Goal: Task Accomplishment & Management: Use online tool/utility

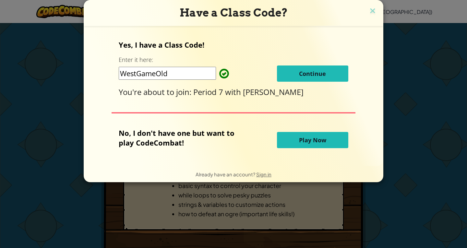
click at [296, 67] on button "Continue" at bounding box center [312, 73] width 71 height 16
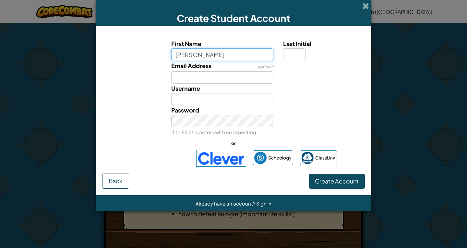
type input "[PERSON_NAME]"
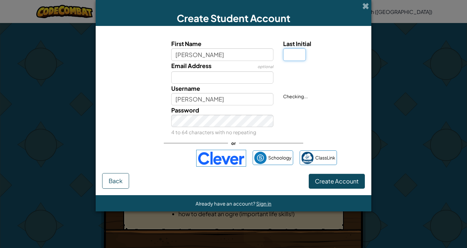
click at [302, 55] on input "Last Initial" at bounding box center [294, 54] width 23 height 12
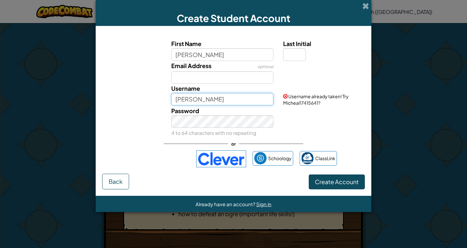
click at [241, 97] on input "[PERSON_NAME]" at bounding box center [222, 99] width 102 height 12
click at [281, 119] on div "Password 4 to 64 characters with no repeating" at bounding box center [233, 121] width 269 height 31
click at [217, 101] on input "MichealKaiser" at bounding box center [222, 99] width 102 height 12
type input "MichealKaiser10"
click at [349, 140] on div "First Name [PERSON_NAME] Last Initial Email Address optional Username MichealKa…" at bounding box center [233, 102] width 262 height 141
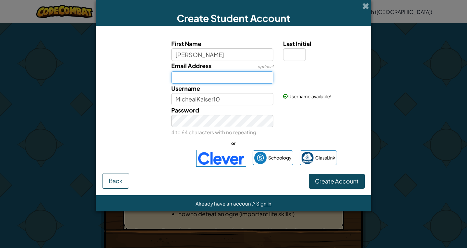
drag, startPoint x: 206, startPoint y: 78, endPoint x: 203, endPoint y: 74, distance: 5.1
click at [203, 74] on input "Email Address" at bounding box center [222, 77] width 102 height 12
type input "[EMAIL_ADDRESS][DOMAIN_NAME]"
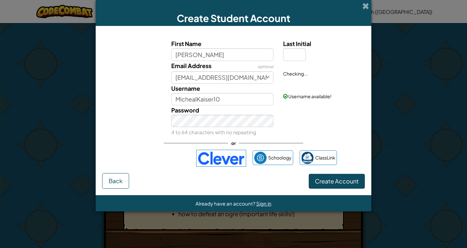
click at [332, 138] on div "First Name [PERSON_NAME] Last Initial Email Address optional [EMAIL_ADDRESS][DO…" at bounding box center [233, 102] width 262 height 141
click at [303, 50] on input "Last Initial" at bounding box center [294, 54] width 23 height 12
type input "A"
click at [329, 108] on div "Password 4 to 64 characters with no repeating" at bounding box center [233, 120] width 269 height 31
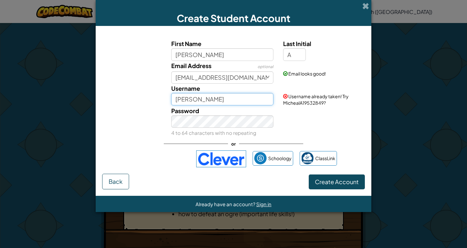
click at [238, 99] on input "[PERSON_NAME]" at bounding box center [222, 99] width 102 height 12
type input "MichealKaiser10"
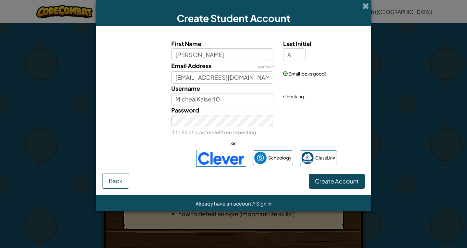
click at [287, 109] on div "Password 4 to 64 characters with no repeating" at bounding box center [233, 120] width 269 height 31
click at [136, 109] on div "Password 4 to 64 characters with no repeating" at bounding box center [233, 120] width 269 height 31
click at [136, 122] on div "Password 4 to 64 characters with no repeating" at bounding box center [233, 120] width 269 height 31
click at [313, 176] on button "Create Account" at bounding box center [337, 181] width 56 height 15
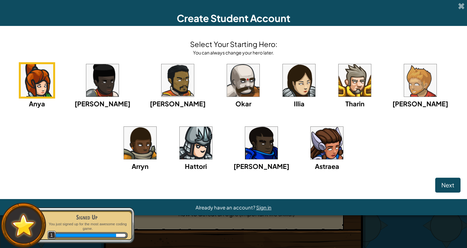
click at [182, 140] on img at bounding box center [196, 143] width 32 height 32
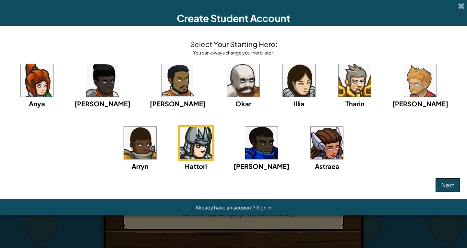
click at [449, 180] on button "Next" at bounding box center [447, 185] width 25 height 15
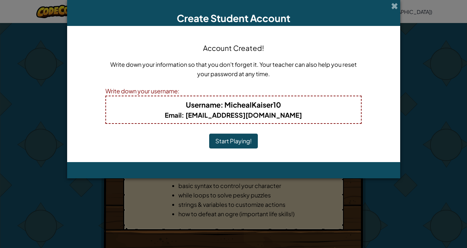
click at [227, 140] on button "Start Playing!" at bounding box center [233, 141] width 49 height 15
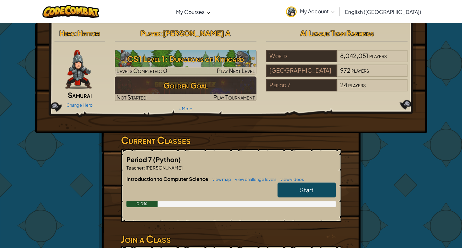
click at [318, 197] on link "Start" at bounding box center [306, 189] width 58 height 15
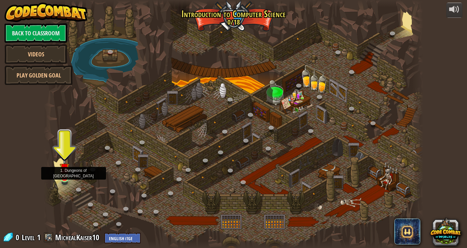
click at [63, 172] on img at bounding box center [65, 168] width 10 height 22
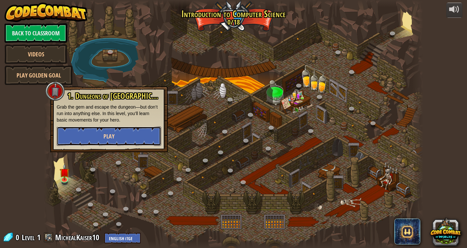
click at [89, 137] on button "Play" at bounding box center [109, 135] width 104 height 19
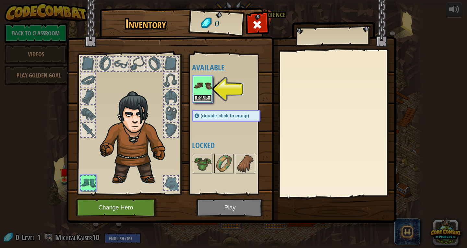
click at [208, 96] on button "Equip" at bounding box center [202, 98] width 18 height 7
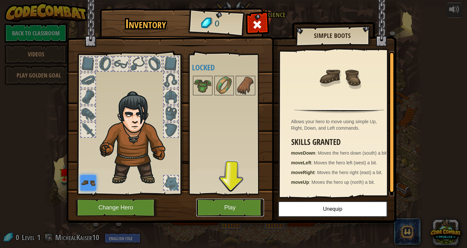
click at [243, 206] on button "Play" at bounding box center [230, 208] width 68 height 18
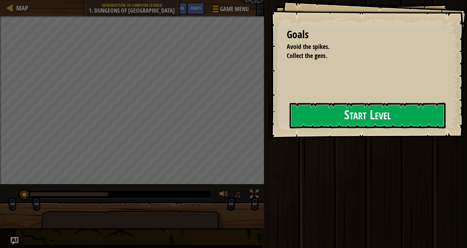
click at [336, 114] on button "Start Level" at bounding box center [367, 116] width 156 height 26
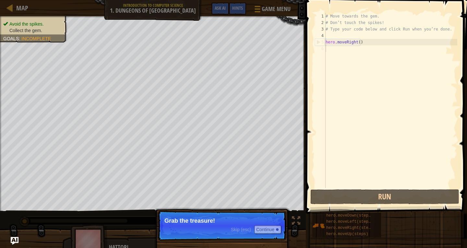
click at [226, 229] on p "Skip (esc) Continue Grab the treasure!" at bounding box center [221, 226] width 129 height 30
click at [261, 231] on button "Continue" at bounding box center [267, 229] width 27 height 8
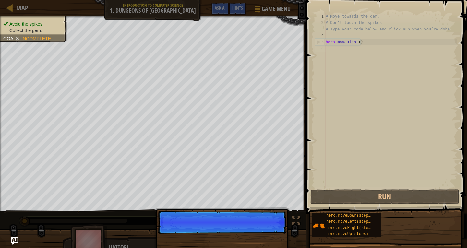
scroll to position [3, 0]
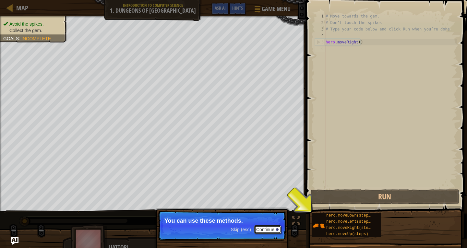
click at [263, 229] on button "Continue" at bounding box center [267, 229] width 27 height 8
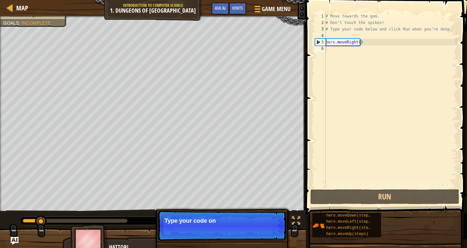
click at [263, 229] on p "Skip (esc) Continue Type your code on" at bounding box center [221, 226] width 129 height 30
click at [263, 229] on p "Skip (esc) Continue Type your code on the ri" at bounding box center [221, 226] width 129 height 30
click at [263, 229] on button "Continue" at bounding box center [267, 229] width 27 height 8
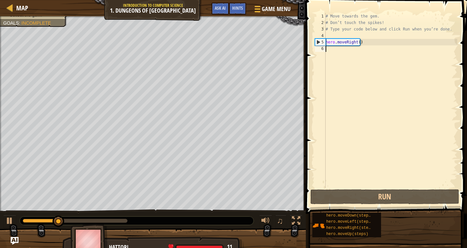
click at [263, 229] on div at bounding box center [153, 244] width 306 height 32
click at [329, 51] on div "# Move towards the gem. # Don’t touch the spikes! # Type your code below and cl…" at bounding box center [390, 107] width 133 height 188
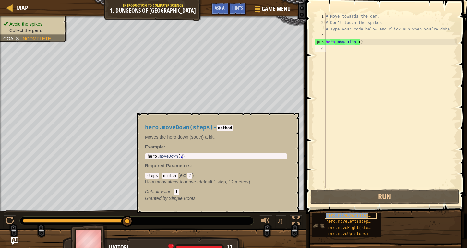
click at [351, 217] on span "hero.moveDown(steps)" at bounding box center [349, 215] width 47 height 5
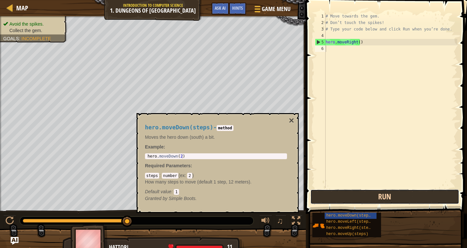
click at [354, 198] on button "Run" at bounding box center [384, 196] width 149 height 15
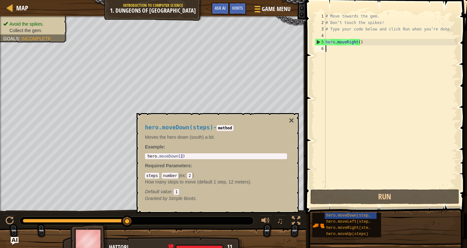
type textarea "m"
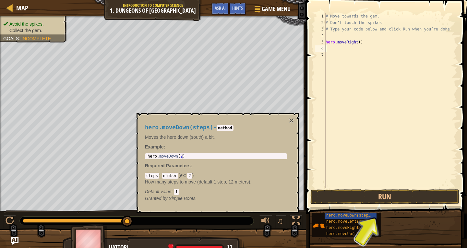
type textarea "h"
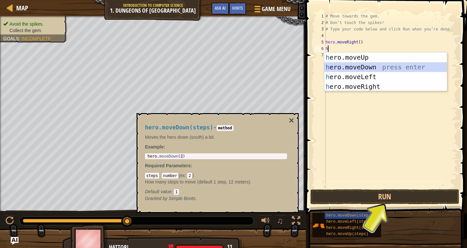
click at [384, 65] on div "h ero.moveUp press enter h ero.moveDown press enter h ero.moveLeft press enter …" at bounding box center [385, 81] width 122 height 58
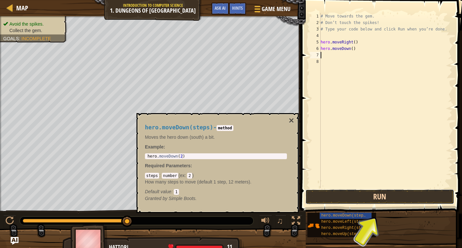
click at [389, 194] on button "Run" at bounding box center [379, 196] width 149 height 15
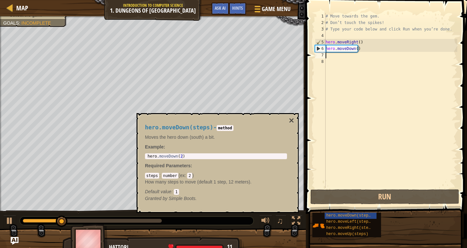
click at [288, 121] on div "hero.moveDown(steps) - method Moves the hero down (south) a bit. Example : 1 he…" at bounding box center [215, 162] width 151 height 89
click at [293, 119] on button "×" at bounding box center [291, 120] width 5 height 9
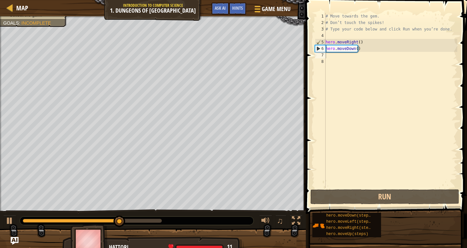
click at [325, 54] on div "7" at bounding box center [320, 55] width 11 height 6
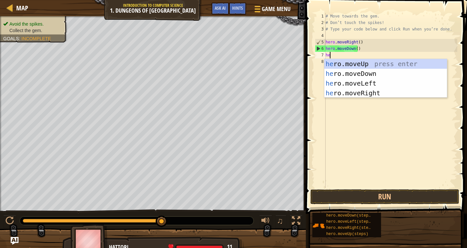
type textarea "he"
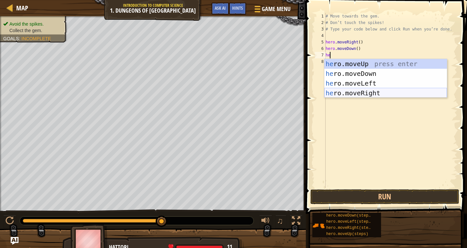
click at [342, 92] on div "he ro.moveUp press enter he ro.moveDown press enter he ro.moveLeft press enter …" at bounding box center [385, 88] width 122 height 58
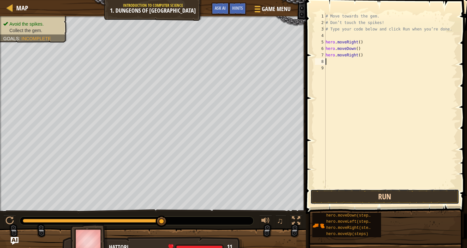
click at [350, 195] on button "Run" at bounding box center [384, 196] width 149 height 15
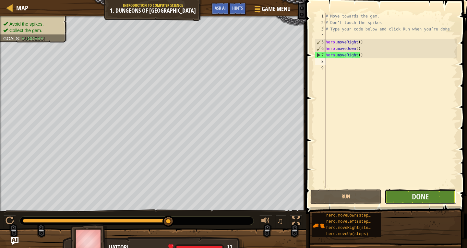
click at [449, 201] on button "Done" at bounding box center [419, 196] width 71 height 15
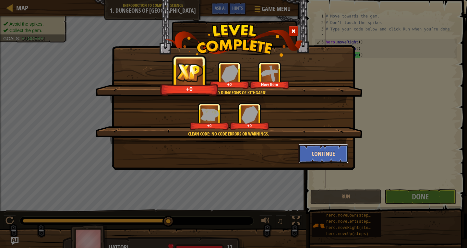
click at [301, 154] on button "Continue" at bounding box center [323, 153] width 50 height 19
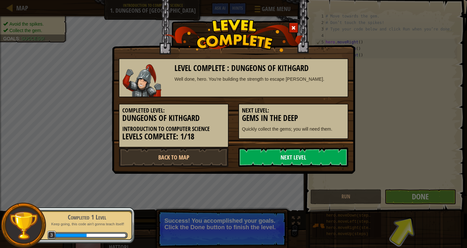
click at [292, 157] on link "Next Level" at bounding box center [293, 156] width 110 height 19
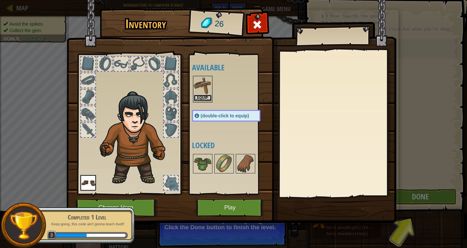
click at [202, 100] on button "Equip" at bounding box center [202, 98] width 18 height 7
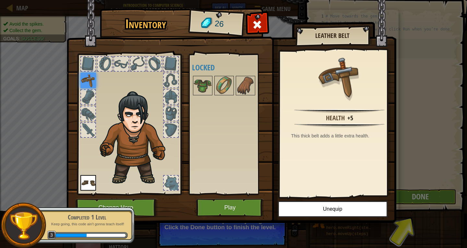
click at [252, 197] on img at bounding box center [231, 105] width 330 height 235
click at [252, 209] on button "Play" at bounding box center [230, 208] width 68 height 18
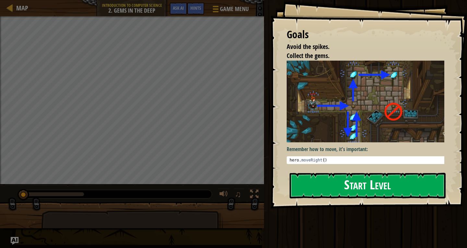
click at [312, 181] on button "Start Level" at bounding box center [367, 186] width 156 height 26
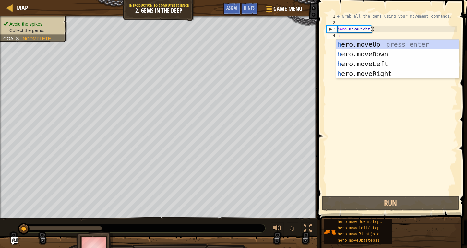
scroll to position [3, 0]
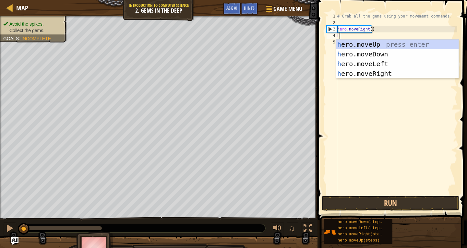
type textarea "he"
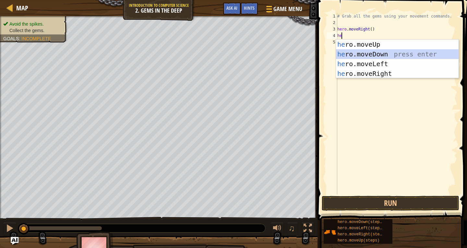
click at [398, 55] on div "he ro.moveUp press enter he ro.moveDown press enter he ro.moveLeft press enter …" at bounding box center [397, 69] width 122 height 58
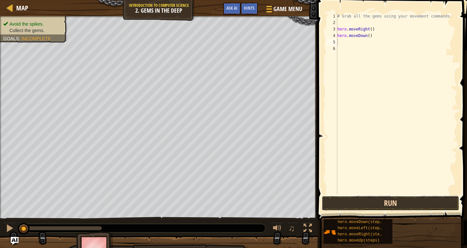
click at [396, 198] on button "Run" at bounding box center [389, 203] width 137 height 15
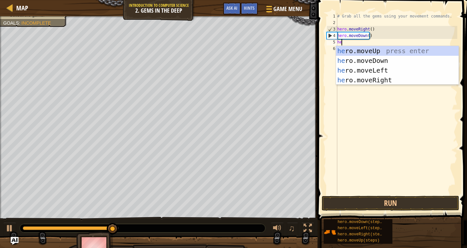
type textarea "her"
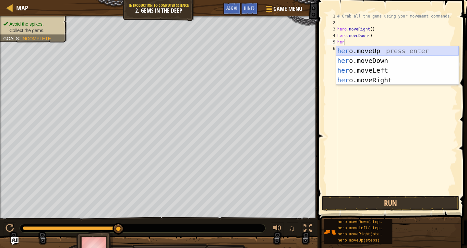
click at [387, 51] on div "her o.moveUp press enter her o.moveDown press enter her o.moveLeft press enter …" at bounding box center [397, 75] width 122 height 58
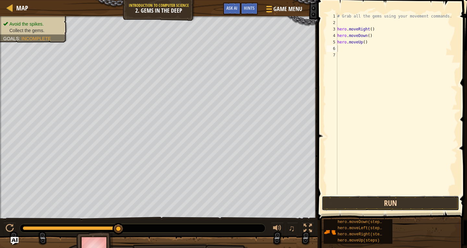
click at [374, 198] on button "Run" at bounding box center [389, 203] width 137 height 15
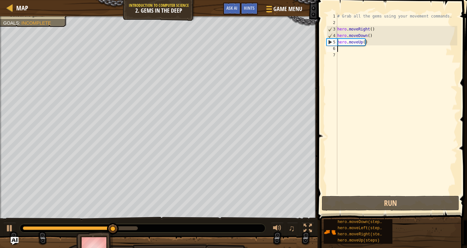
click at [338, 50] on div "# Grab all the gems using your movement commands. hero . moveRight ( ) hero . m…" at bounding box center [396, 110] width 121 height 194
type textarea "h"
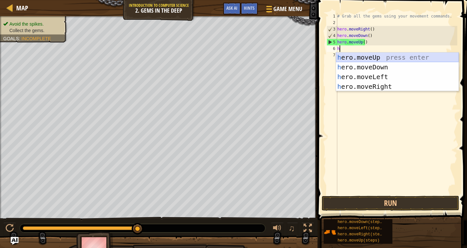
click at [352, 58] on div "h ero.moveUp press enter h ero.moveDown press enter h ero.moveLeft press enter …" at bounding box center [397, 81] width 122 height 58
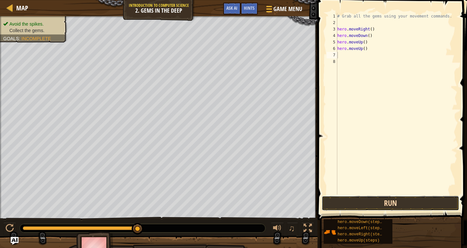
click at [399, 201] on button "Run" at bounding box center [389, 203] width 137 height 15
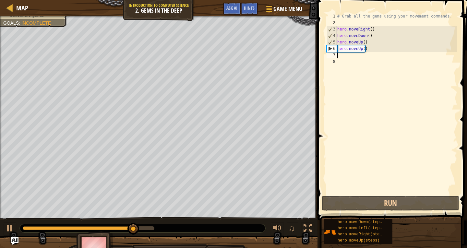
type textarea "h"
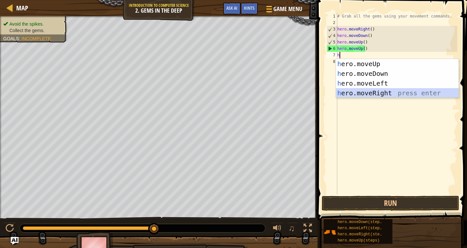
click at [388, 94] on div "h ero.moveUp press enter h ero.moveDown press enter h ero.moveLeft press enter …" at bounding box center [397, 88] width 122 height 58
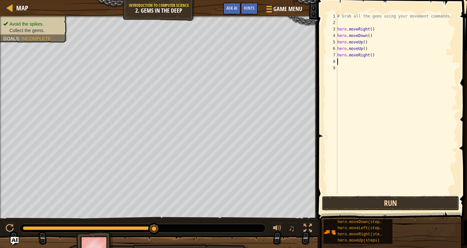
click at [401, 203] on button "Run" at bounding box center [389, 203] width 137 height 15
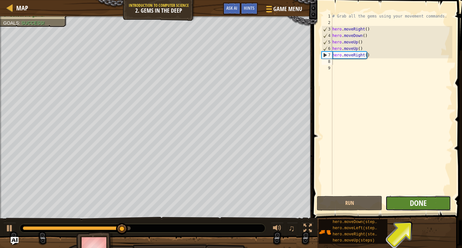
click at [414, 206] on span "Done" at bounding box center [418, 203] width 17 height 10
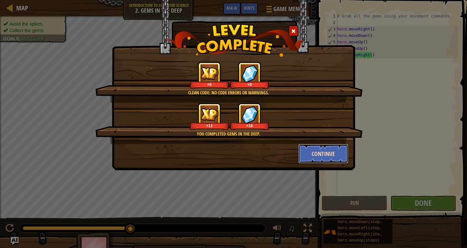
click at [336, 153] on button "Continue" at bounding box center [323, 153] width 50 height 19
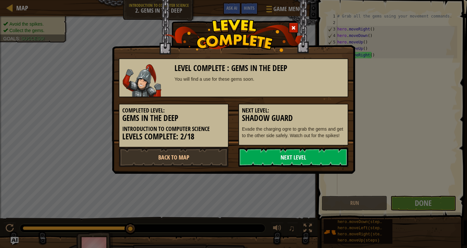
click at [328, 158] on link "Next Level" at bounding box center [293, 156] width 110 height 19
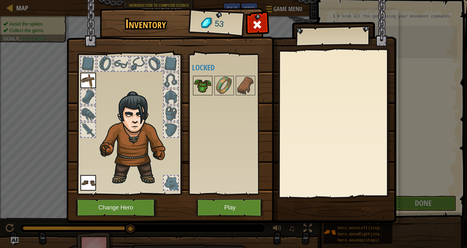
click at [204, 87] on img at bounding box center [202, 85] width 18 height 18
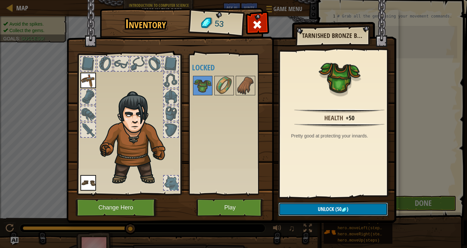
click at [298, 211] on button "Unlock (50 )" at bounding box center [332, 209] width 109 height 13
click at [298, 211] on button "Confirm" at bounding box center [332, 209] width 109 height 13
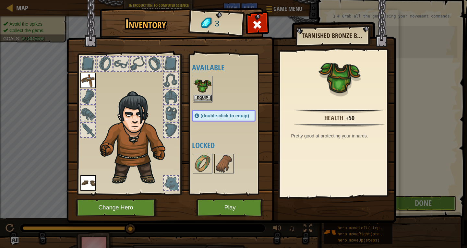
click at [207, 93] on img at bounding box center [202, 85] width 18 height 18
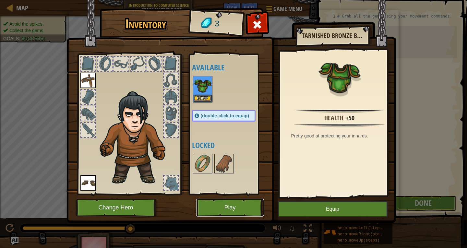
click at [247, 201] on button "Play" at bounding box center [230, 208] width 68 height 18
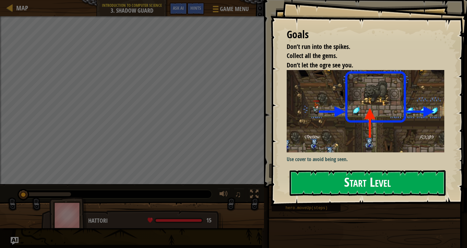
click at [320, 186] on button "Start Level" at bounding box center [367, 183] width 156 height 26
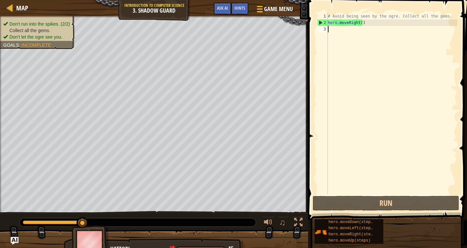
type textarea "h"
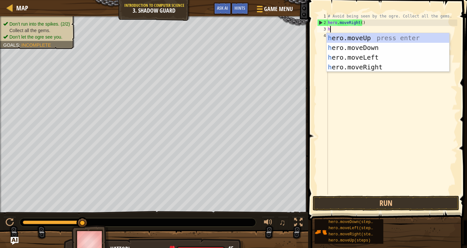
scroll to position [3, 0]
click at [367, 65] on div "h ero.moveUp press enter h ero.moveDown press enter h ero.moveLeft press enter …" at bounding box center [387, 62] width 122 height 58
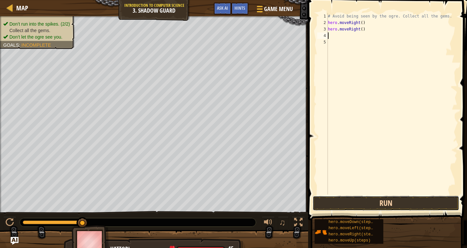
click at [362, 202] on button "Run" at bounding box center [385, 203] width 146 height 15
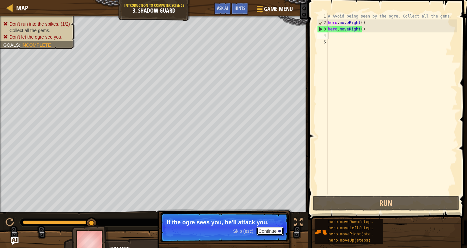
click at [274, 231] on button "Continue" at bounding box center [269, 231] width 27 height 8
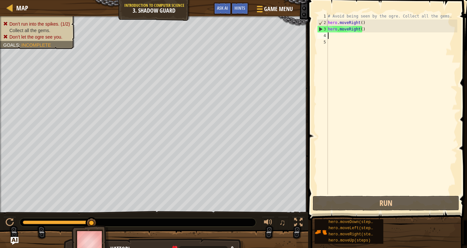
click at [347, 29] on div "# Avoid being seen by the ogre. Collect all the gems. hero . moveRight ( ) hero…" at bounding box center [391, 110] width 131 height 194
click at [320, 28] on div "3" at bounding box center [322, 29] width 10 height 6
drag, startPoint x: 320, startPoint y: 28, endPoint x: 357, endPoint y: 28, distance: 36.9
click at [357, 28] on div "hero.moveRight() 1 2 3 4 5 # Avoid being seen by the ogre. Collect all the gems…" at bounding box center [386, 103] width 141 height 181
type textarea "hero.moveRight()"
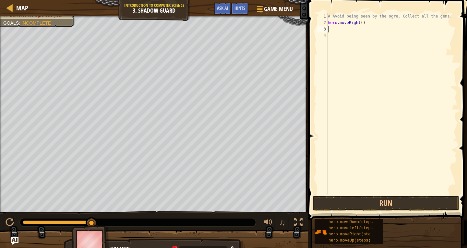
type textarea "h"
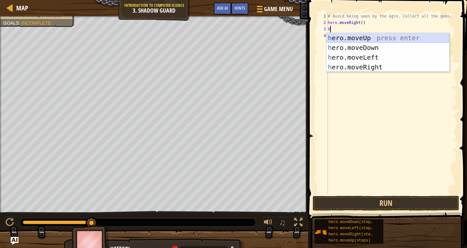
click at [389, 38] on div "h ero.moveUp press enter h ero.moveDown press enter h ero.moveLeft press enter …" at bounding box center [387, 62] width 122 height 58
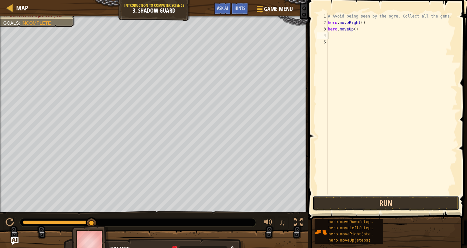
click at [403, 209] on button "Run" at bounding box center [385, 203] width 146 height 15
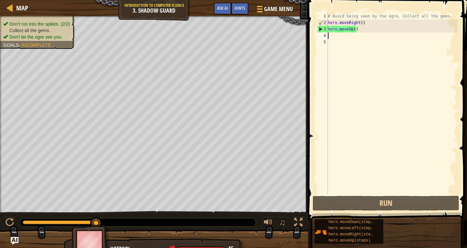
type textarea "R"
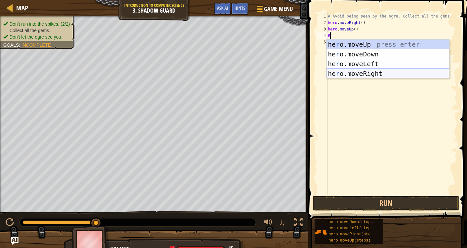
click at [362, 72] on div "he r o.moveUp press enter he r o.moveDown press enter he r o.moveLeft press ent…" at bounding box center [387, 69] width 122 height 58
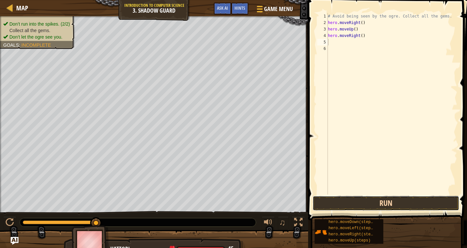
click at [379, 208] on button "Run" at bounding box center [385, 203] width 146 height 15
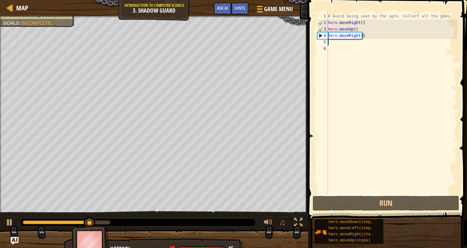
type textarea "D"
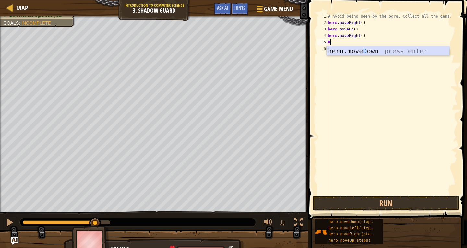
click at [342, 53] on div "hero.[PERSON_NAME] own press enter" at bounding box center [387, 60] width 122 height 29
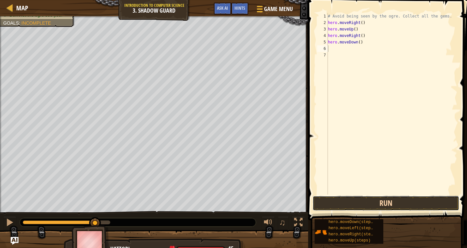
click at [353, 204] on button "Run" at bounding box center [385, 203] width 146 height 15
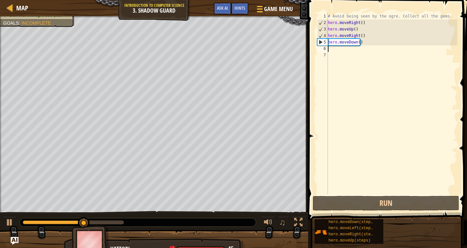
type textarea "R"
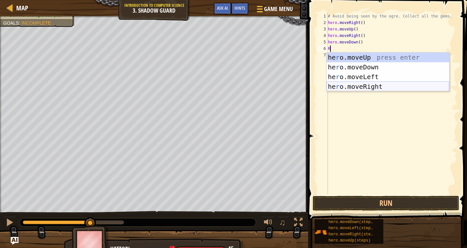
click at [399, 82] on div "he r o.moveUp press enter he r o.moveDown press enter he r o.moveLeft press ent…" at bounding box center [387, 81] width 122 height 58
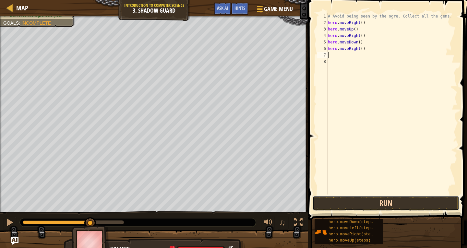
click at [402, 203] on button "Run" at bounding box center [385, 203] width 146 height 15
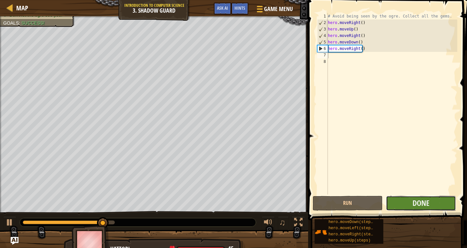
click at [407, 205] on button "Done" at bounding box center [421, 203] width 70 height 15
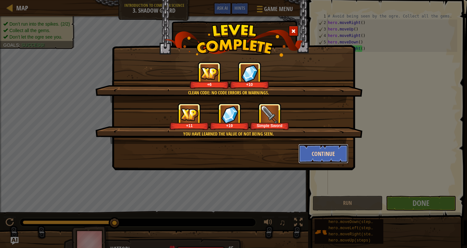
click at [332, 151] on button "Continue" at bounding box center [323, 153] width 50 height 19
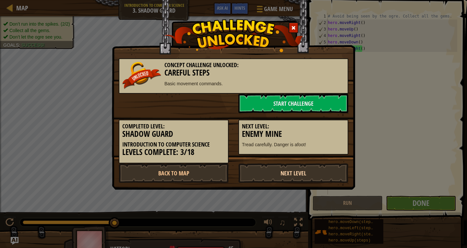
click at [275, 168] on link "Next Level" at bounding box center [293, 172] width 110 height 19
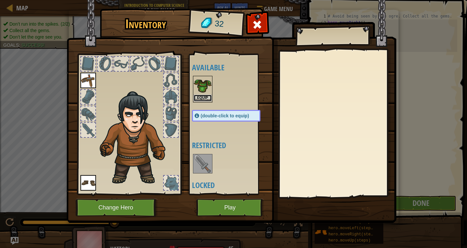
click at [203, 96] on button "Equip" at bounding box center [202, 98] width 18 height 7
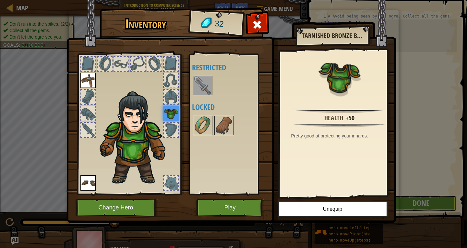
drag, startPoint x: 206, startPoint y: 85, endPoint x: 204, endPoint y: 91, distance: 6.1
click at [204, 88] on img at bounding box center [202, 85] width 18 height 18
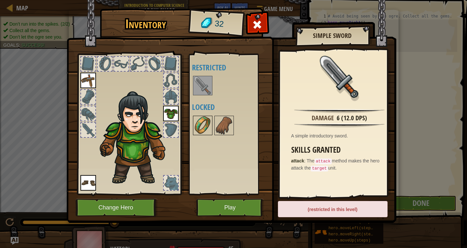
click at [207, 120] on img at bounding box center [202, 125] width 18 height 18
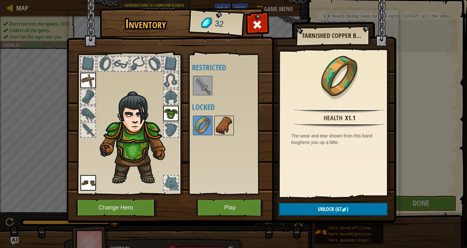
click at [229, 120] on img at bounding box center [224, 125] width 18 height 18
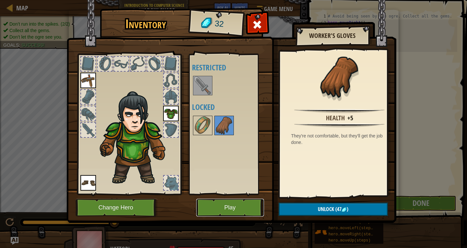
click at [224, 204] on button "Play" at bounding box center [230, 208] width 68 height 18
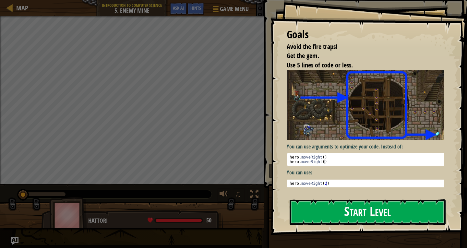
click at [388, 220] on button "Start Level" at bounding box center [367, 212] width 156 height 26
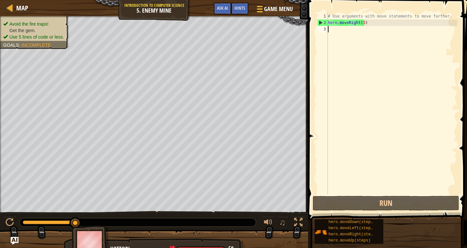
type textarea "U"
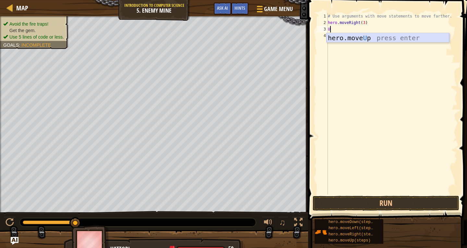
click at [382, 40] on div "hero.move U p press enter" at bounding box center [387, 47] width 122 height 29
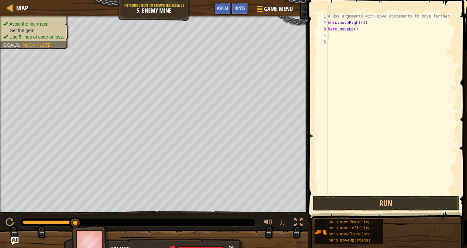
click at [388, 212] on span at bounding box center [388, 100] width 164 height 239
click at [388, 203] on button "Run" at bounding box center [385, 203] width 146 height 15
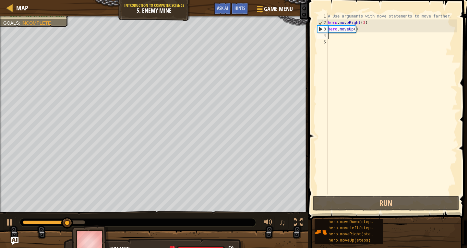
type textarea "R"
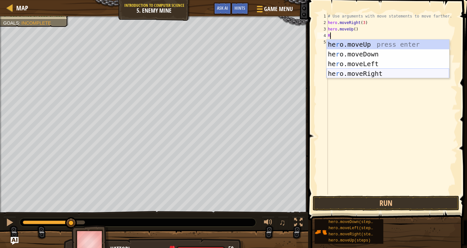
click at [335, 75] on div "he r o.moveUp press enter he r o.moveDown press enter he r o.moveLeft press ent…" at bounding box center [387, 69] width 122 height 58
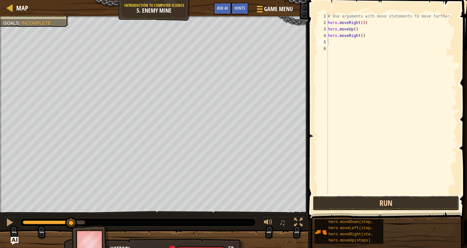
click at [376, 202] on button "Run" at bounding box center [385, 203] width 146 height 15
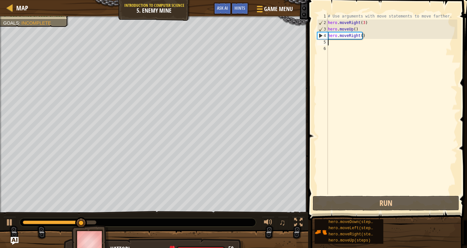
type textarea "D"
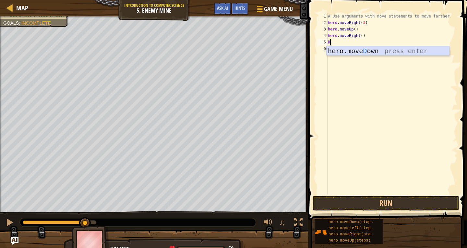
click at [383, 49] on div "hero.[PERSON_NAME] own press enter" at bounding box center [387, 60] width 122 height 29
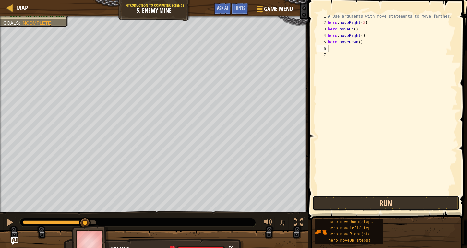
click at [434, 205] on button "Run" at bounding box center [385, 203] width 146 height 15
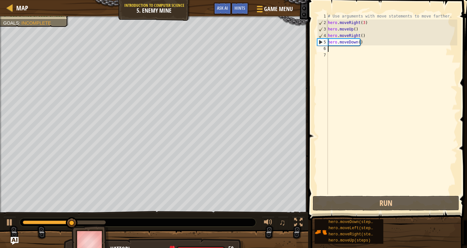
type textarea "D"
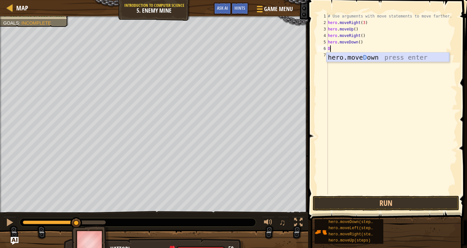
click at [344, 56] on div "hero.[PERSON_NAME] own press enter" at bounding box center [387, 66] width 122 height 29
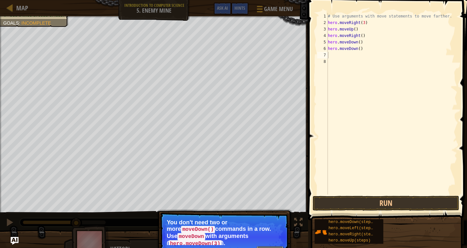
click at [260, 246] on button "Continue" at bounding box center [269, 250] width 27 height 8
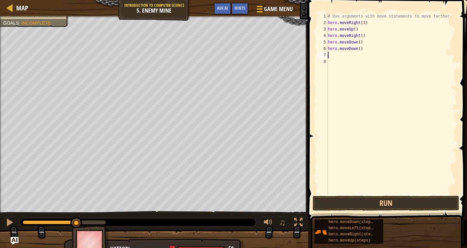
type textarea "h"
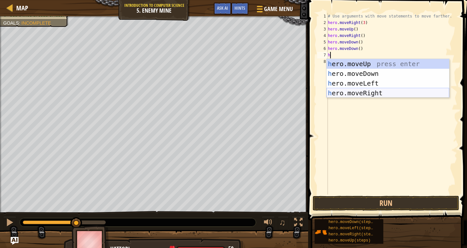
click at [373, 96] on div "h ero.moveUp press enter h ero.moveDown press enter h ero.moveLeft press enter …" at bounding box center [387, 88] width 122 height 58
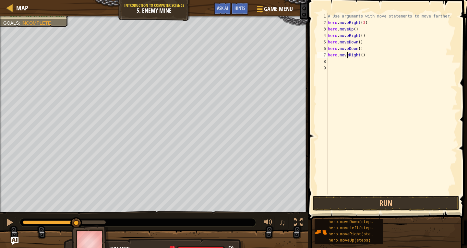
click at [347, 52] on div "# Use arguments with move statements to move farther. hero . moveRight ( 3 ) he…" at bounding box center [391, 110] width 131 height 194
drag, startPoint x: 359, startPoint y: 57, endPoint x: 329, endPoint y: 54, distance: 30.3
click at [329, 54] on div "# Use arguments with move statements to move farther. hero . moveRight ( 3 ) he…" at bounding box center [391, 110] width 131 height 194
type textarea ")"
click at [334, 56] on div "# Use arguments with move statements to move farther. hero . moveRight ( 3 ) he…" at bounding box center [391, 110] width 131 height 194
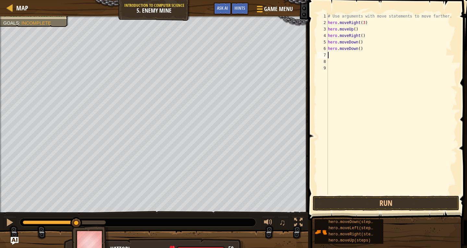
type textarea "h"
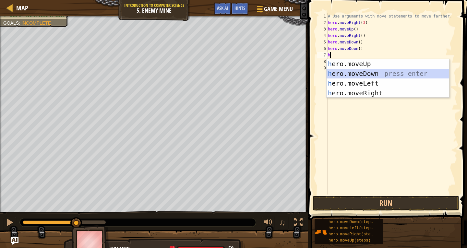
click at [373, 73] on div "h ero.moveUp press enter h ero.moveDown press enter h ero.moveLeft press enter …" at bounding box center [387, 88] width 122 height 58
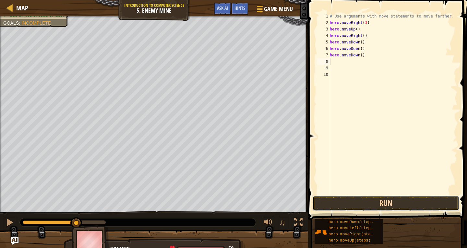
click at [358, 205] on button "Run" at bounding box center [385, 203] width 146 height 15
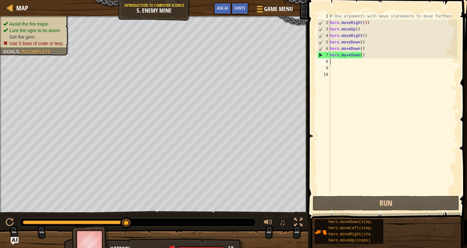
click at [334, 63] on div "# Use arguments with move statements to move farther. hero . moveRight ( 3 ) he…" at bounding box center [392, 110] width 129 height 194
type textarea "R"
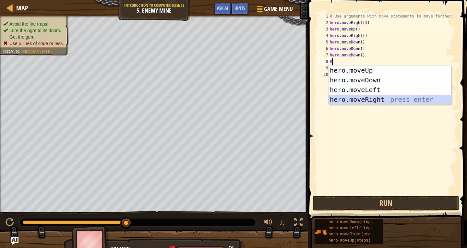
click at [358, 96] on div "he r o.moveUp press enter he r o.moveDown press enter he r o.moveLeft press ent…" at bounding box center [389, 94] width 122 height 58
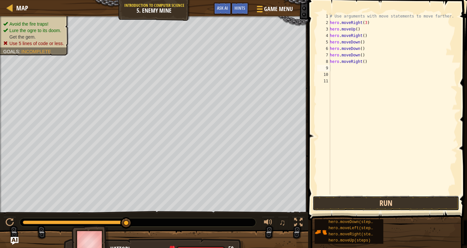
click at [355, 200] on button "Run" at bounding box center [385, 203] width 146 height 15
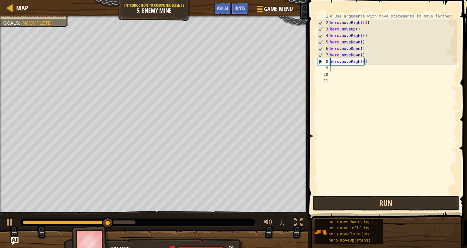
type textarea "H"
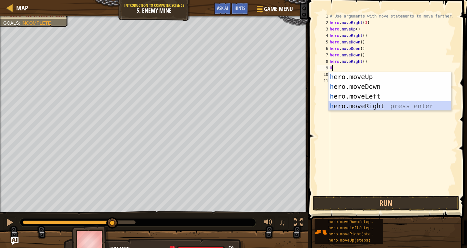
click at [365, 102] on div "h ero.moveUp press enter h ero.moveDown press enter h ero.moveLeft press enter …" at bounding box center [389, 101] width 122 height 58
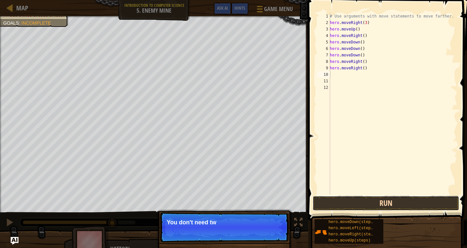
click at [391, 209] on button "Run" at bounding box center [385, 203] width 146 height 15
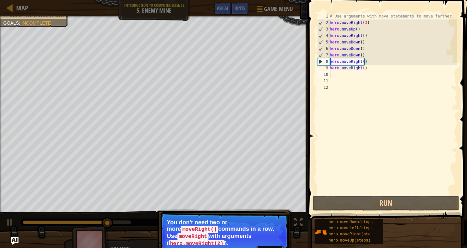
click at [271, 246] on button "Continue" at bounding box center [269, 250] width 27 height 8
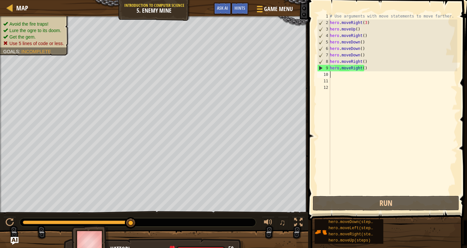
click at [320, 68] on div "9" at bounding box center [323, 68] width 13 height 6
click at [320, 64] on div "8" at bounding box center [323, 61] width 13 height 6
click at [319, 64] on div "8" at bounding box center [323, 61] width 13 height 6
type textarea "hero.moveRight()"
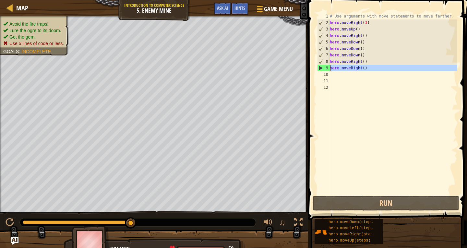
click at [320, 66] on div "9" at bounding box center [323, 68] width 13 height 6
type textarea "hero.moveRight()"
click at [332, 73] on div "# Use arguments with move statements to move farther. hero . moveRight ( 3 ) he…" at bounding box center [392, 110] width 129 height 194
type textarea "H"
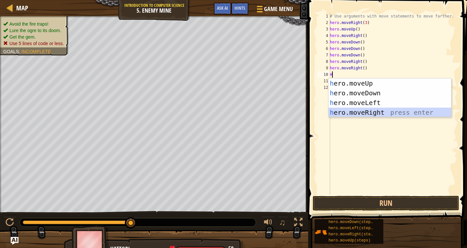
click at [348, 112] on div "h ero.moveUp press enter h ero.moveDown press enter h ero.moveLeft press enter …" at bounding box center [389, 107] width 122 height 58
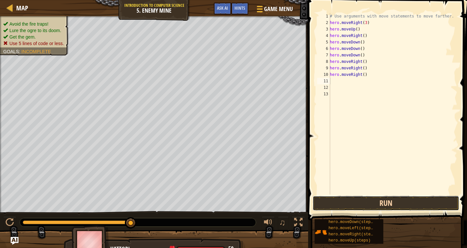
click at [367, 202] on button "Run" at bounding box center [385, 203] width 146 height 15
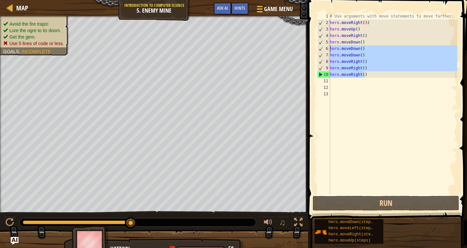
drag, startPoint x: 366, startPoint y: 77, endPoint x: 316, endPoint y: 46, distance: 58.8
click at [316, 46] on div "1 2 3 4 5 6 7 8 9 10 11 12 13 # Use arguments with move statements to move fart…" at bounding box center [386, 103] width 141 height 181
type textarea "hero.moveDown() hero.moveDown()"
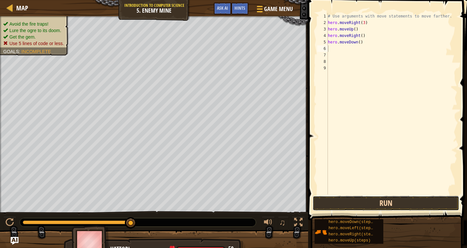
click at [357, 196] on button "Run" at bounding box center [385, 203] width 146 height 15
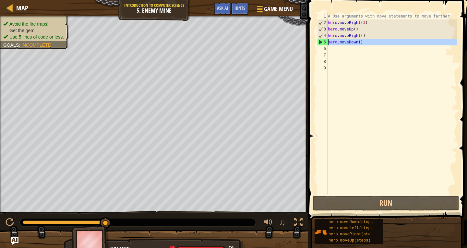
click at [326, 41] on div "5" at bounding box center [322, 42] width 10 height 6
type textarea "hero.moveDown()"
click at [239, 9] on span "Hints" at bounding box center [239, 8] width 11 height 6
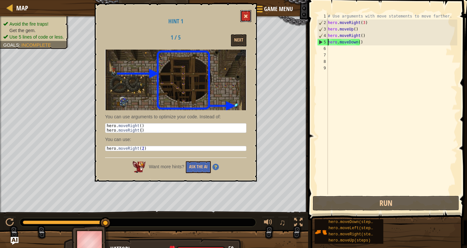
click at [246, 16] on span at bounding box center [245, 16] width 5 height 5
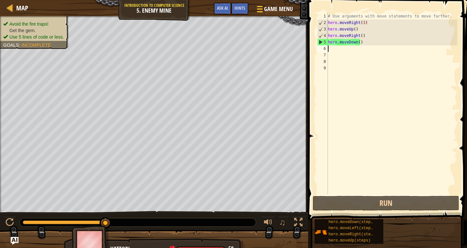
click at [340, 46] on div "# Use arguments with move statements to move farther. hero . moveRight ( 3 ) he…" at bounding box center [391, 110] width 131 height 194
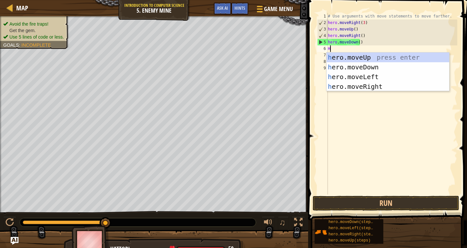
type textarea "HE"
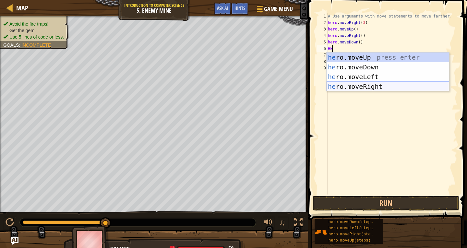
click at [367, 87] on div "he ro.moveUp press enter he ro.moveDown press enter he ro.moveLeft press enter …" at bounding box center [387, 81] width 122 height 58
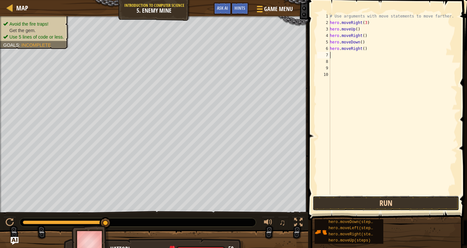
click at [372, 199] on button "Run" at bounding box center [385, 203] width 146 height 15
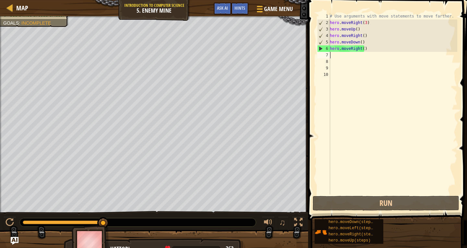
click at [363, 49] on div "# Use arguments with move statements to move farther. hero . moveRight ( 3 ) he…" at bounding box center [392, 110] width 129 height 194
click at [365, 46] on div "# Use arguments with move statements to move farther. hero . moveRight ( 3 ) he…" at bounding box center [392, 110] width 129 height 194
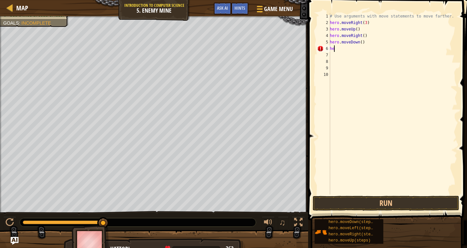
type textarea "h"
type textarea "H"
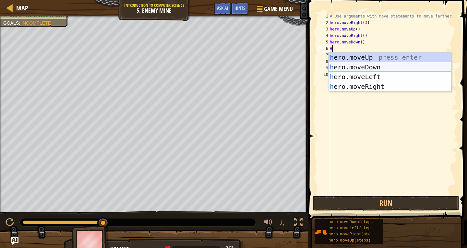
click at [380, 64] on div "h ero.moveUp press enter h ero.moveDown press enter h ero.moveLeft press enter …" at bounding box center [389, 81] width 122 height 58
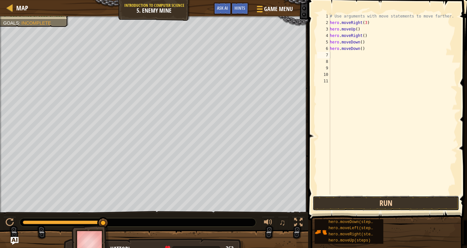
click at [342, 203] on button "Run" at bounding box center [385, 203] width 146 height 15
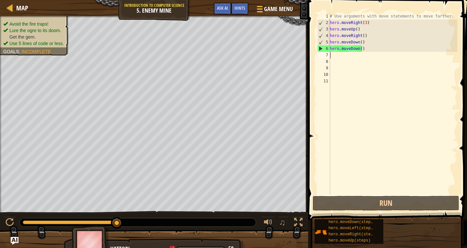
type textarea "M"
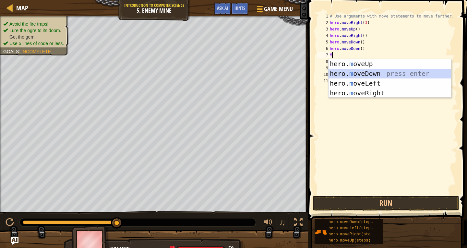
click at [372, 74] on div "hero. m oveUp press enter hero. m oveDown press enter hero. m oveLeft press ent…" at bounding box center [389, 88] width 122 height 58
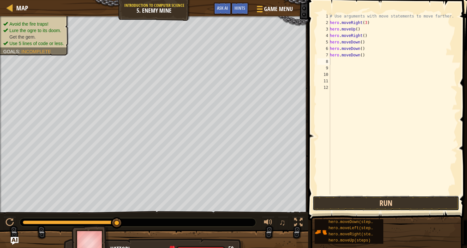
click at [415, 205] on button "Run" at bounding box center [385, 203] width 146 height 15
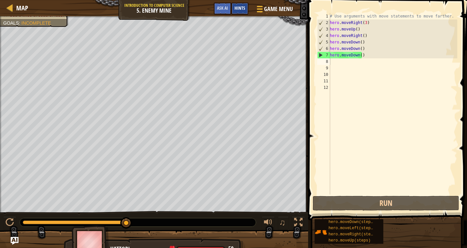
click at [238, 4] on div "Hints" at bounding box center [239, 9] width 17 height 12
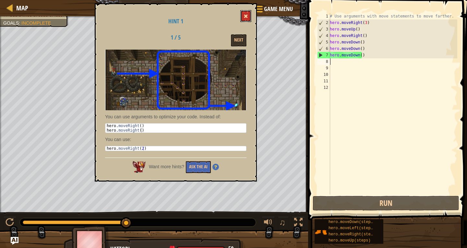
click at [250, 12] on button at bounding box center [245, 16] width 11 height 12
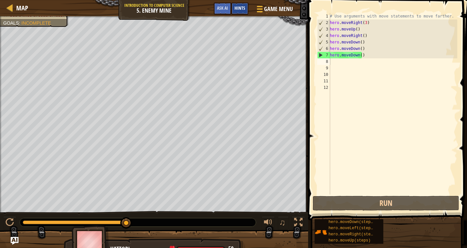
click at [238, 8] on span "Hints" at bounding box center [239, 8] width 11 height 6
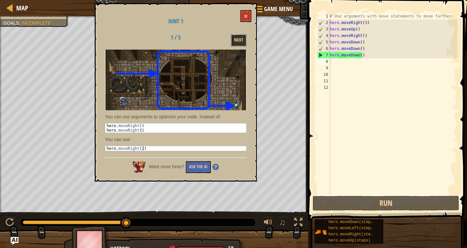
click at [244, 39] on button "Next" at bounding box center [239, 40] width 16 height 12
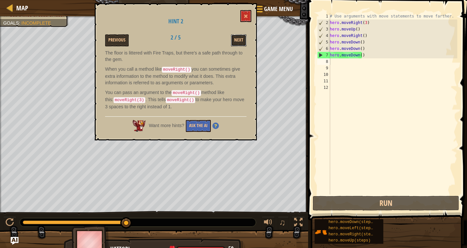
click at [244, 39] on button "Next" at bounding box center [239, 40] width 16 height 12
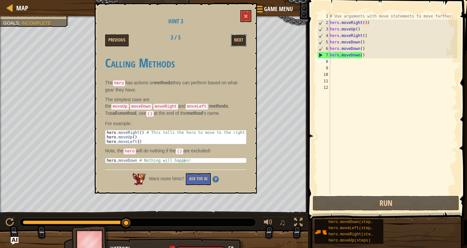
click at [244, 39] on button "Next" at bounding box center [239, 40] width 16 height 12
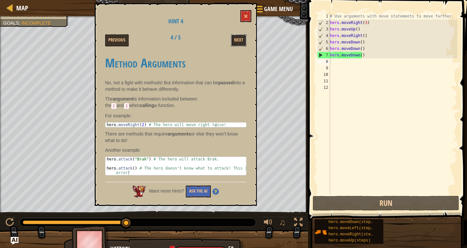
click at [244, 39] on button "Next" at bounding box center [239, 40] width 16 height 12
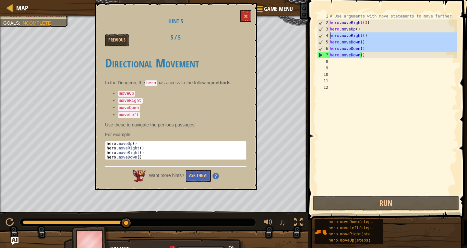
drag, startPoint x: 359, startPoint y: 57, endPoint x: 323, endPoint y: 37, distance: 40.9
click at [323, 37] on div "hero.moveDown() 1 2 3 4 5 6 7 8 9 10 11 12 # Use arguments with move statements…" at bounding box center [386, 103] width 141 height 181
type textarea "hero.moveRight() hero.moveDown()"
click at [348, 89] on div "# Use arguments with move statements to move farther. hero . moveRight ( 3 ) he…" at bounding box center [392, 110] width 129 height 194
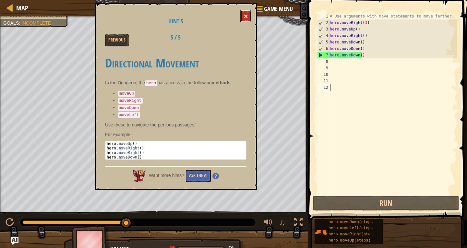
click at [245, 17] on span at bounding box center [245, 16] width 5 height 5
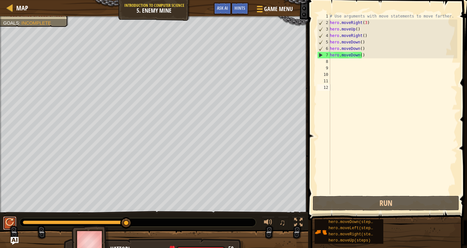
click at [8, 219] on div at bounding box center [10, 222] width 8 height 8
drag, startPoint x: 362, startPoint y: 58, endPoint x: 331, endPoint y: 53, distance: 30.8
click at [331, 53] on div "# Use arguments with move statements to move farther. hero . moveRight ( 3 ) he…" at bounding box center [392, 110] width 129 height 194
type textarea "h"
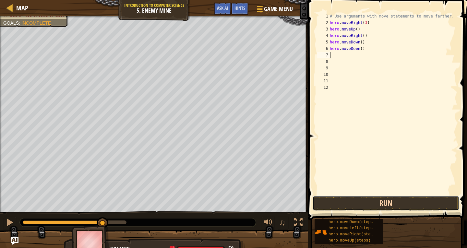
click at [336, 204] on button "Run" at bounding box center [385, 203] width 146 height 15
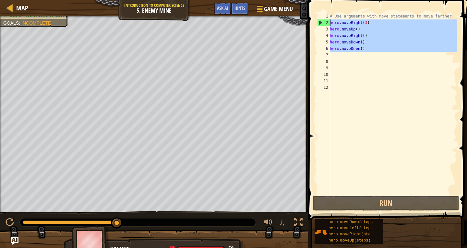
drag, startPoint x: 361, startPoint y: 55, endPoint x: 323, endPoint y: 21, distance: 50.7
click at [323, 21] on div "1 2 3 4 5 6 7 8 9 10 11 12 # Use arguments with move statements to move farther…" at bounding box center [386, 103] width 141 height 181
type textarea "hero.moveRight(3) hero.moveUp()"
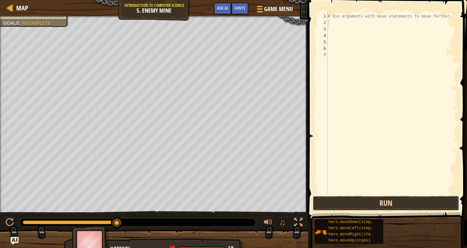
click at [344, 198] on button "Run" at bounding box center [385, 203] width 146 height 15
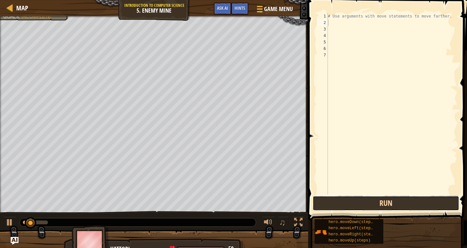
click at [353, 199] on button "Run" at bounding box center [385, 203] width 146 height 15
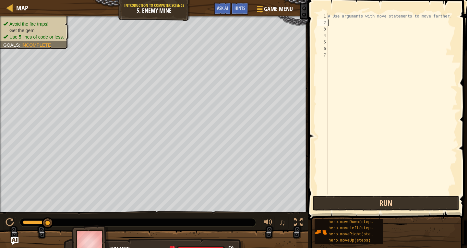
type textarea "M"
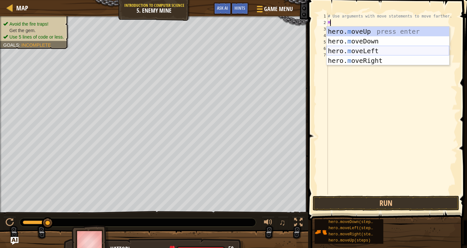
click at [386, 52] on div "hero. m oveUp press enter hero. m oveDown press enter hero. m oveLeft press ent…" at bounding box center [387, 56] width 122 height 58
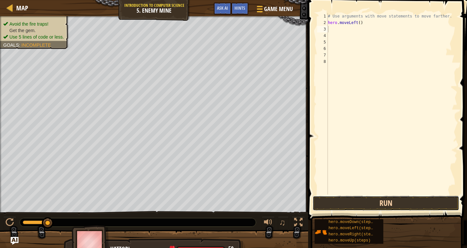
click at [434, 206] on button "Run" at bounding box center [385, 203] width 146 height 15
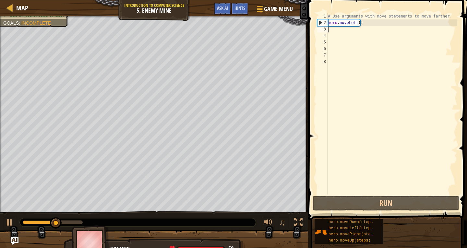
click at [362, 24] on div "# Use arguments with move statements to move farther. hero . moveLeft ( )" at bounding box center [391, 110] width 131 height 194
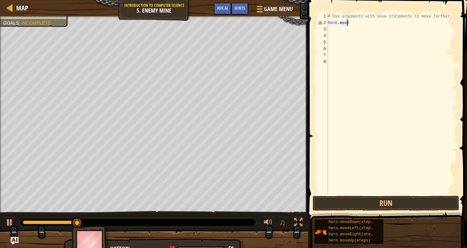
type textarea "hero.moveR"
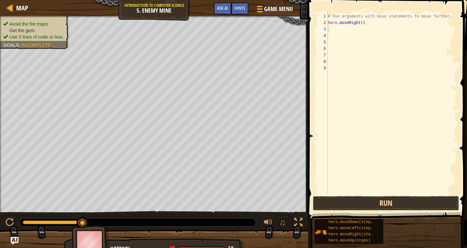
click at [336, 199] on button "Run" at bounding box center [385, 203] width 146 height 15
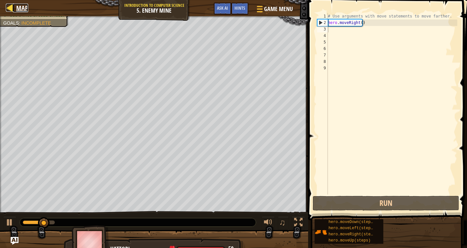
click at [15, 7] on link "Map" at bounding box center [20, 8] width 15 height 9
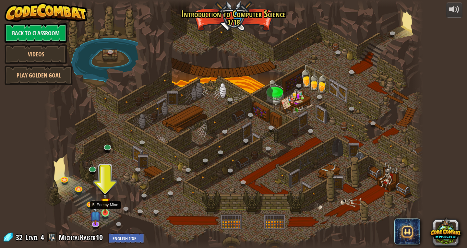
click at [109, 209] on img at bounding box center [105, 203] width 10 height 22
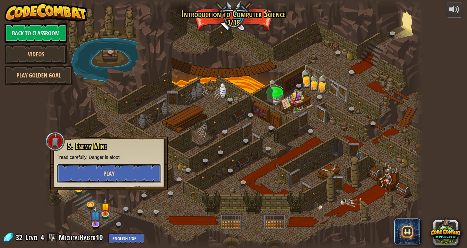
click at [122, 177] on button "Play" at bounding box center [109, 173] width 104 height 19
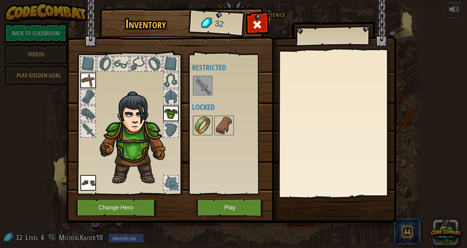
click at [200, 121] on img at bounding box center [202, 125] width 18 height 18
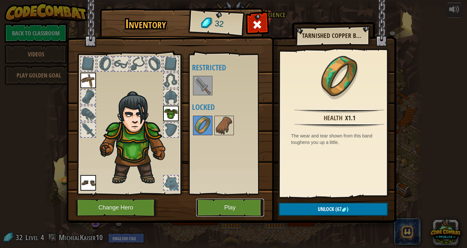
click at [221, 204] on button "Play" at bounding box center [230, 208] width 68 height 18
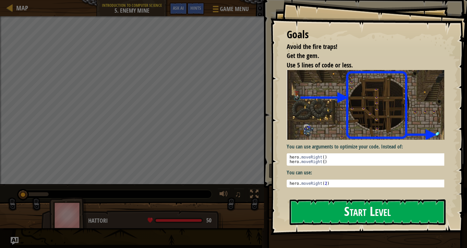
click at [339, 212] on button "Start Level" at bounding box center [367, 212] width 156 height 26
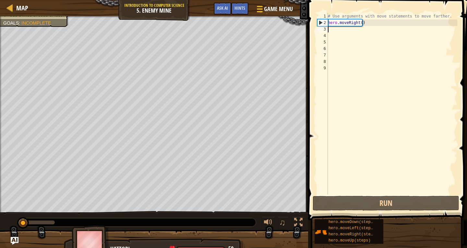
click at [329, 30] on div "# Use arguments with move statements to move farther. hero . moveRight ( )" at bounding box center [391, 110] width 131 height 194
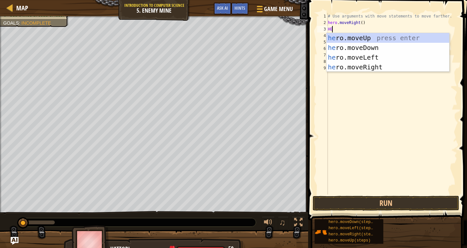
type textarea "H"
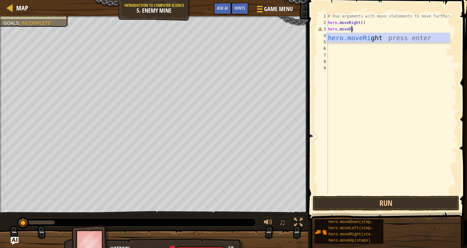
scroll to position [3, 2]
type textarea "hero.moveRight"
click at [379, 36] on div "hero.moveRight press enter" at bounding box center [387, 47] width 122 height 29
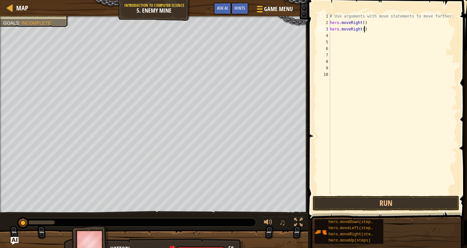
click at [366, 28] on div "# Use arguments with move statements to move farther. hero . moveRight ( ) hero…" at bounding box center [392, 110] width 129 height 194
click at [368, 202] on button "Run" at bounding box center [385, 203] width 146 height 15
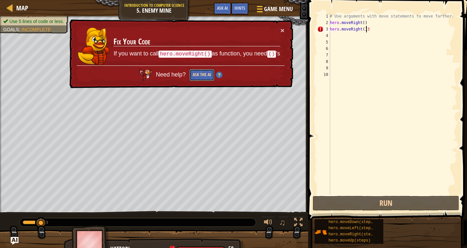
click at [194, 76] on button "Ask the AI" at bounding box center [201, 75] width 25 height 12
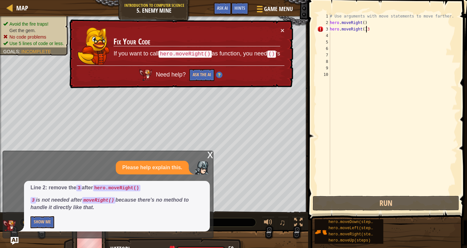
type textarea "hero.moveRight()"
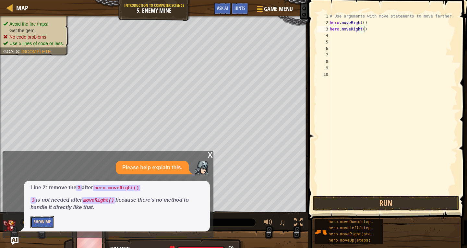
click at [36, 220] on button "Show Me" at bounding box center [42, 222] width 24 height 12
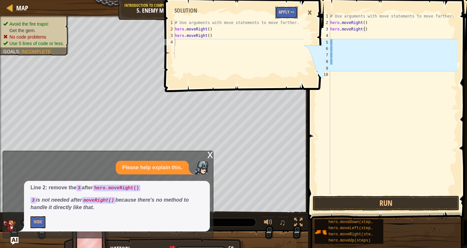
click at [282, 11] on button "Apply =>" at bounding box center [286, 12] width 22 height 12
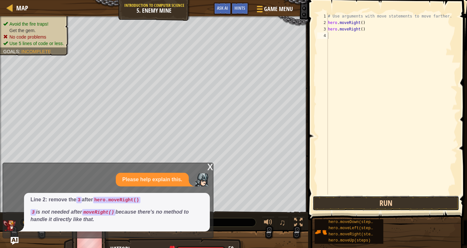
click at [314, 196] on button "Run" at bounding box center [385, 203] width 146 height 15
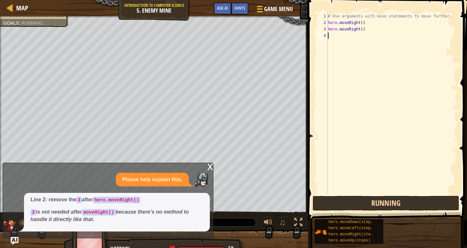
scroll to position [3, 0]
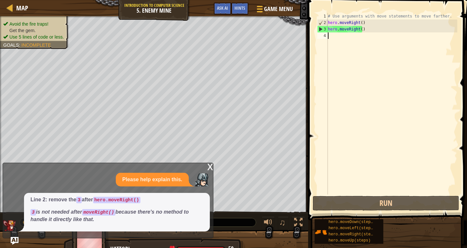
type textarea "m"
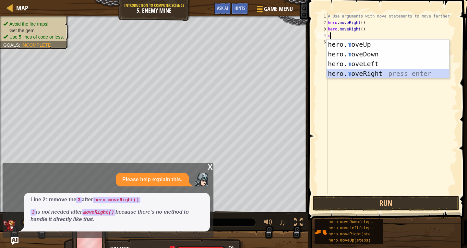
click at [381, 71] on div "hero. m oveUp press enter hero. m oveDown press enter hero. m oveLeft press ent…" at bounding box center [387, 69] width 122 height 58
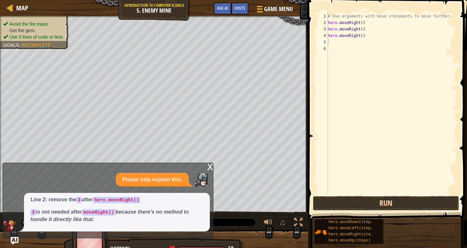
click at [360, 200] on button "Run" at bounding box center [385, 203] width 146 height 15
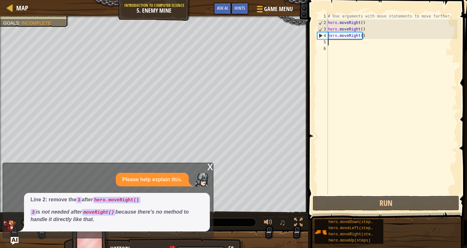
type textarea "m"
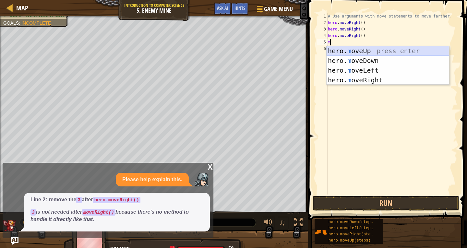
click at [351, 51] on div "hero. m oveUp press enter hero. m oveDown press enter hero. m oveLeft press ent…" at bounding box center [387, 75] width 122 height 58
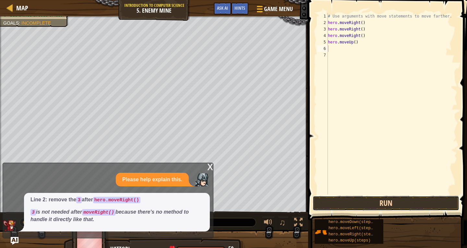
click at [353, 199] on button "Run" at bounding box center [385, 203] width 146 height 15
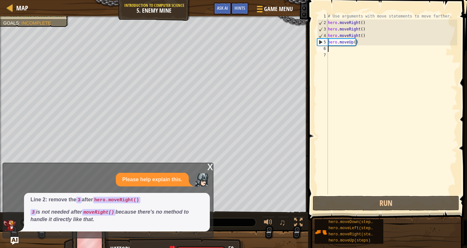
type textarea "m"
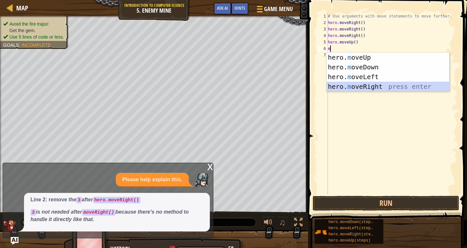
click at [377, 85] on div "hero. m oveUp press enter hero. m oveDown press enter hero. m oveLeft press ent…" at bounding box center [387, 81] width 122 height 58
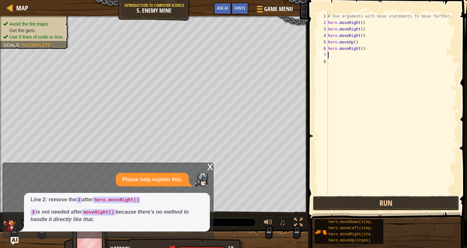
click at [383, 205] on button "Run" at bounding box center [385, 203] width 146 height 15
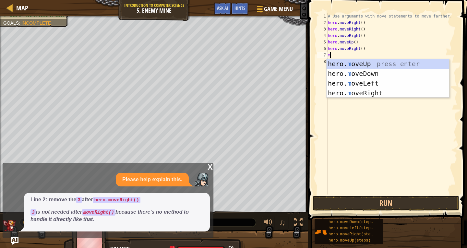
type textarea "mo"
click at [368, 70] on div "hero. mo veUp press enter hero. mo veDown press enter hero. mo veLeft press ent…" at bounding box center [387, 88] width 122 height 58
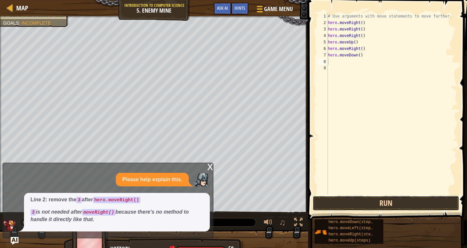
click at [372, 205] on button "Run" at bounding box center [385, 203] width 146 height 15
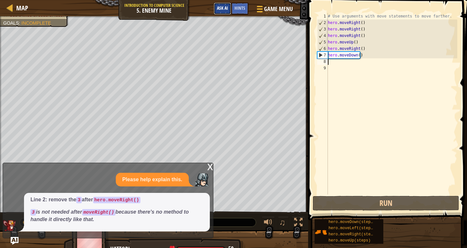
click at [220, 7] on span "Ask AI" at bounding box center [222, 8] width 11 height 6
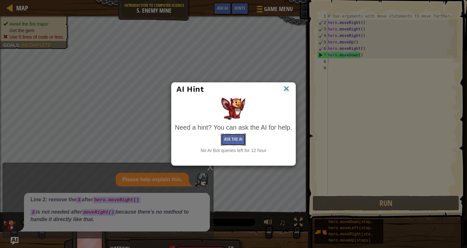
click at [224, 135] on button "Ask the AI" at bounding box center [233, 140] width 25 height 12
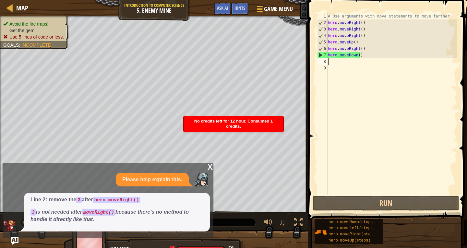
drag, startPoint x: 102, startPoint y: 207, endPoint x: 126, endPoint y: 205, distance: 24.1
click at [126, 205] on span "Line 2: remove the 3 after hero.moveRight() 3 is not needed after moveRight() b…" at bounding box center [116, 209] width 173 height 27
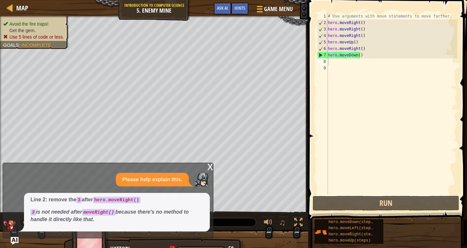
click at [210, 165] on div "x" at bounding box center [210, 166] width 6 height 6
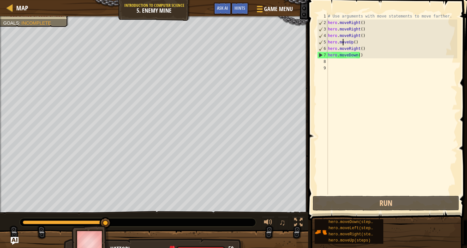
drag, startPoint x: 343, startPoint y: 45, endPoint x: 344, endPoint y: 50, distance: 5.0
click at [343, 46] on div "# Use arguments with move statements to move farther. hero . moveRight ( ) hero…" at bounding box center [391, 110] width 131 height 194
type textarea "hero.moveUp() hero.moveRight()"
click at [362, 67] on div "# Use arguments with move statements to move farther. hero . moveRight ( ) hero…" at bounding box center [391, 110] width 131 height 194
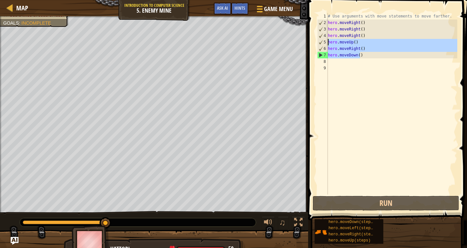
drag, startPoint x: 364, startPoint y: 57, endPoint x: 325, endPoint y: 41, distance: 42.3
click at [325, 41] on div "1 2 3 4 5 6 7 8 9 # Use arguments with move statements to move farther. hero . …" at bounding box center [386, 103] width 141 height 181
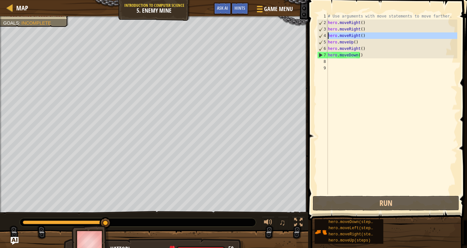
click at [327, 37] on div "4" at bounding box center [322, 35] width 10 height 6
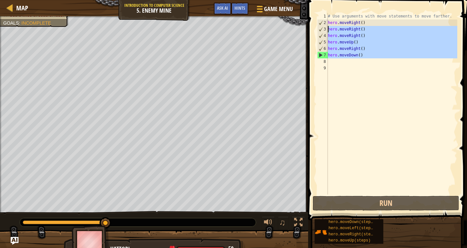
drag, startPoint x: 362, startPoint y: 60, endPoint x: 329, endPoint y: 29, distance: 46.1
click at [329, 29] on div "# Use arguments with move statements to move farther. hero . moveRight ( ) hero…" at bounding box center [391, 110] width 131 height 194
type textarea "hero.moveRight() hero.moveRight()"
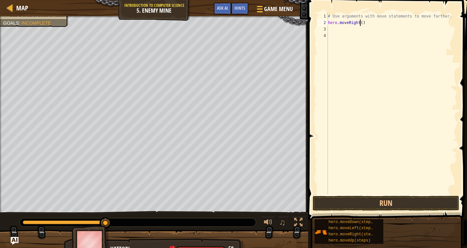
click at [360, 21] on div "# Use arguments with move statements to move farther. hero . moveRight ( )" at bounding box center [391, 110] width 131 height 194
type textarea "hero.moveRight(3)"
click at [347, 203] on button "Run" at bounding box center [385, 203] width 146 height 15
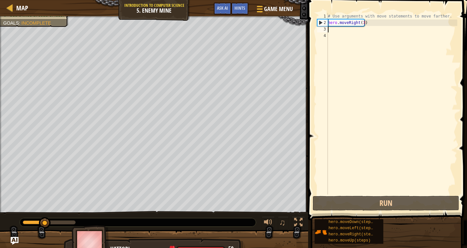
click at [332, 30] on div "# Use arguments with move statements to move farther. hero . moveRight ( 3 )" at bounding box center [391, 110] width 131 height 194
type textarea "h"
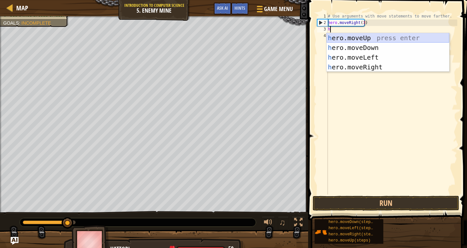
click at [364, 41] on div "h ero.moveUp press enter h ero.moveDown press enter h ero.moveLeft press enter …" at bounding box center [387, 62] width 122 height 58
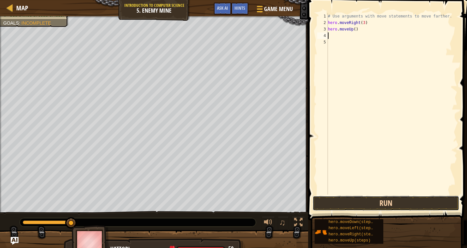
click at [359, 200] on button "Run" at bounding box center [385, 203] width 146 height 15
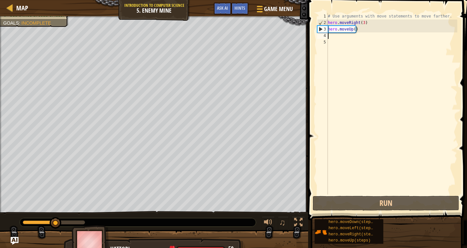
type textarea "h"
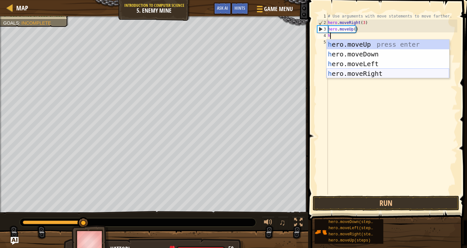
click at [362, 71] on div "h ero.moveUp press enter h ero.moveDown press enter h ero.moveLeft press enter …" at bounding box center [387, 69] width 122 height 58
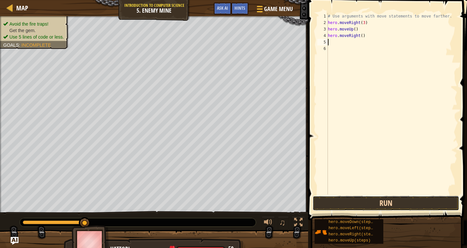
click at [369, 196] on button "Run" at bounding box center [385, 203] width 146 height 15
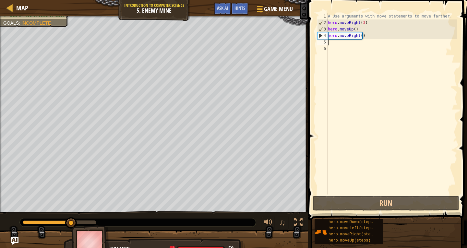
type textarea "h"
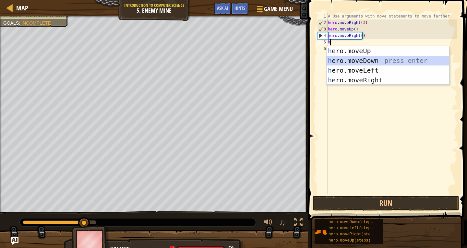
click at [361, 61] on div "h ero.moveUp press enter h ero.moveDown press enter h ero.moveLeft press enter …" at bounding box center [387, 75] width 122 height 58
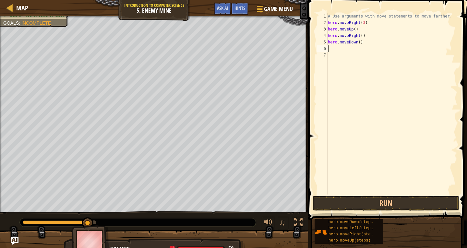
click at [357, 43] on div "# Use arguments with move statements to move farther. hero . moveRight ( 3 ) he…" at bounding box center [391, 110] width 131 height 194
type textarea "hero.moveDown(3)"
click at [370, 200] on button "Run" at bounding box center [385, 203] width 146 height 15
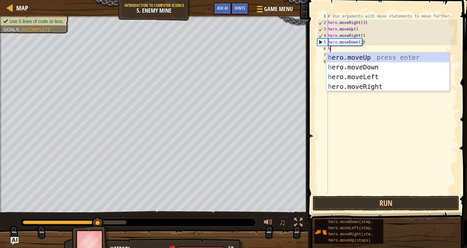
type textarea "he"
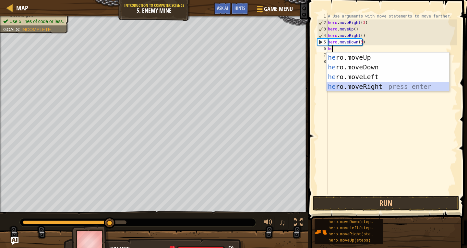
click at [386, 88] on div "he ro.moveUp press enter he ro.moveDown press enter he ro.moveLeft press enter …" at bounding box center [387, 81] width 122 height 58
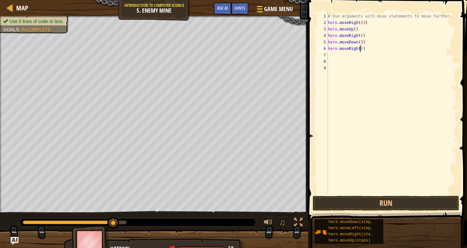
click at [360, 50] on div "# Use arguments with move statements to move farther. hero . moveRight ( 3 ) he…" at bounding box center [391, 110] width 131 height 194
type textarea "hero.moveRight(2)"
click at [356, 201] on button "Run" at bounding box center [385, 203] width 146 height 15
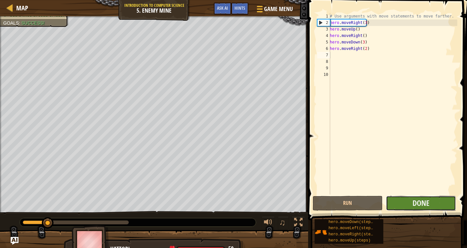
click at [394, 203] on button "Done" at bounding box center [421, 203] width 70 height 15
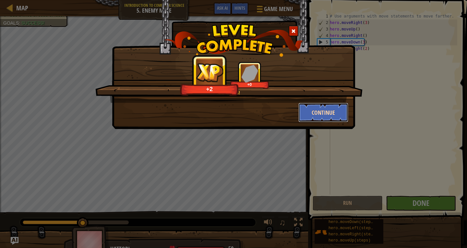
click at [330, 114] on button "Continue" at bounding box center [323, 112] width 50 height 19
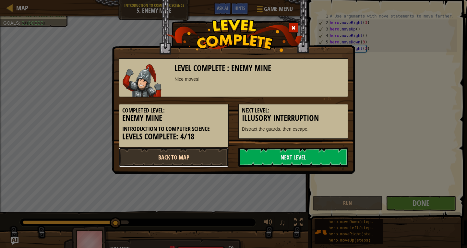
click at [220, 152] on link "Back to Map" at bounding box center [174, 156] width 110 height 19
